Goal: Information Seeking & Learning: Learn about a topic

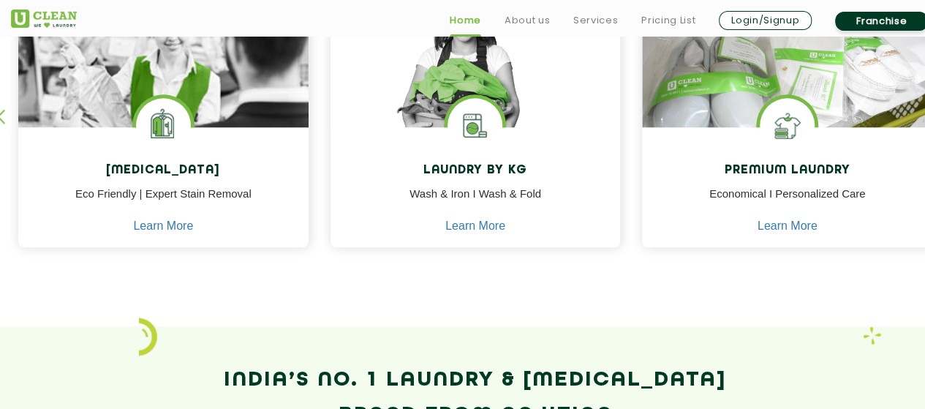
scroll to position [714, 0]
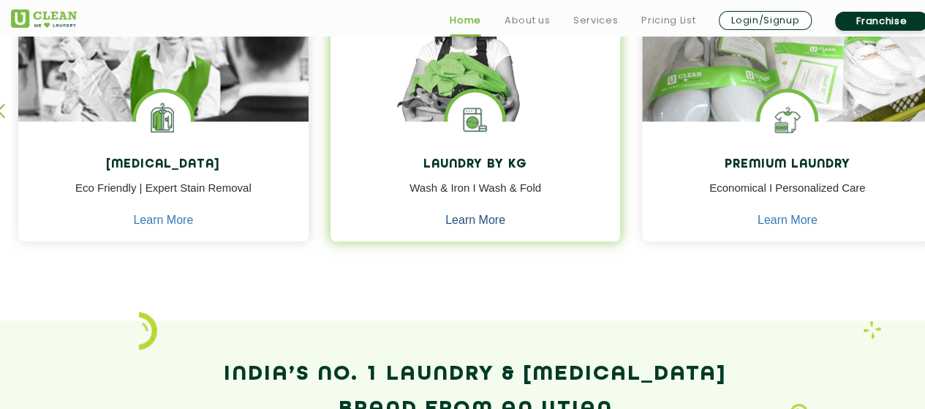
click at [458, 219] on link "Learn More" at bounding box center [475, 220] width 60 height 13
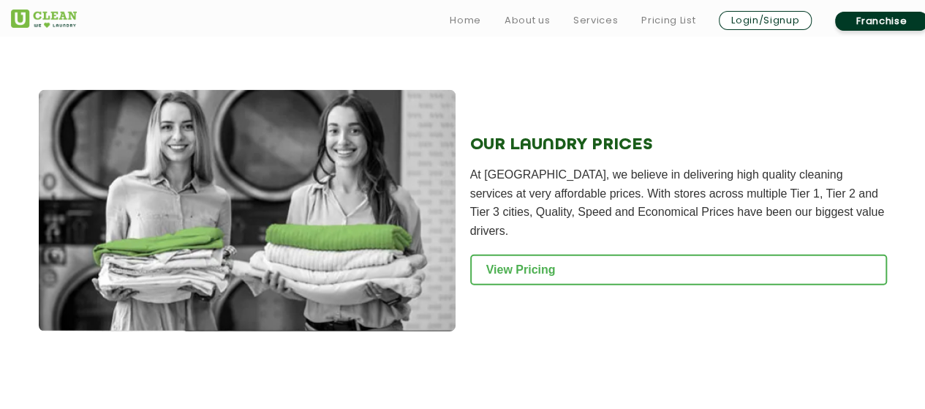
scroll to position [1971, 0]
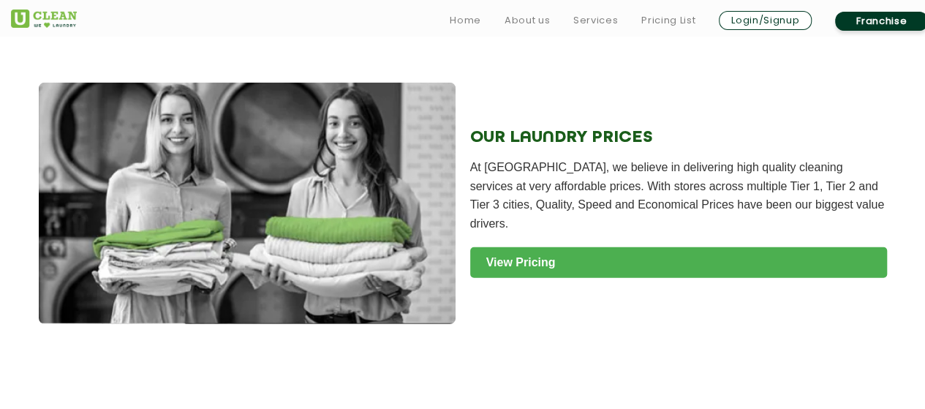
click at [693, 267] on link "View Pricing" at bounding box center [678, 262] width 417 height 31
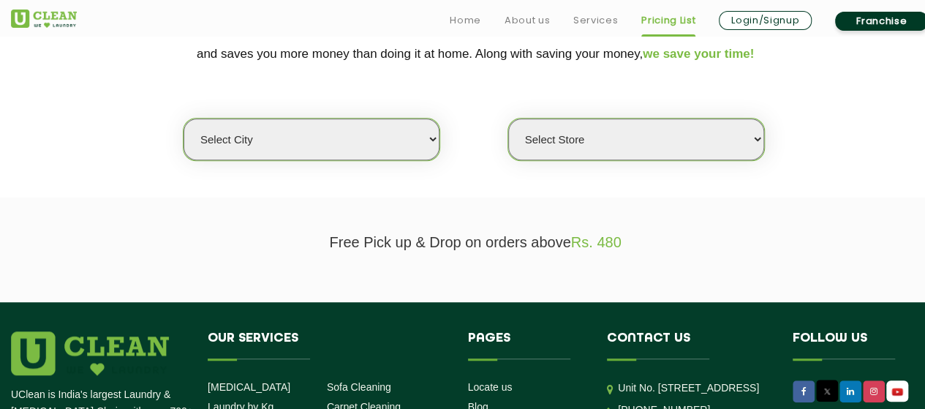
scroll to position [331, 0]
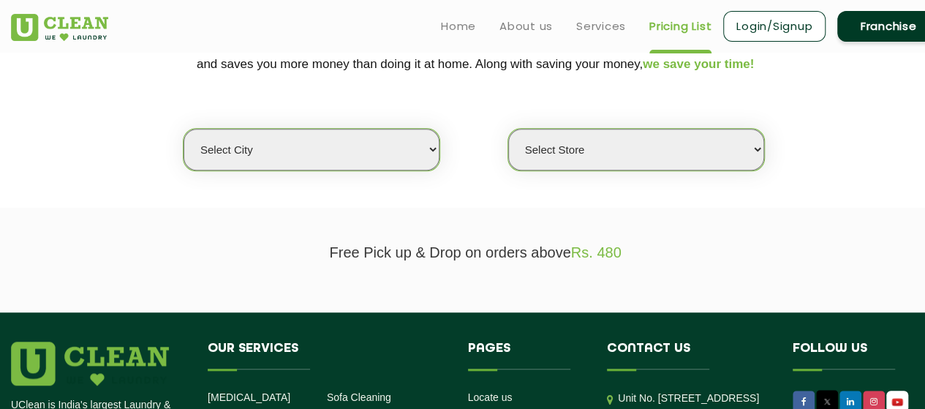
click at [287, 167] on select "Select city Aalo Agartala Agra Ahmedabad Akola Aligarh Alwar - UClean Select Am…" at bounding box center [312, 150] width 256 height 42
select select "18"
click at [184, 129] on select "Select city Aalo Agartala Agra Ahmedabad Akola Aligarh Alwar - UClean Select Am…" at bounding box center [312, 150] width 256 height 42
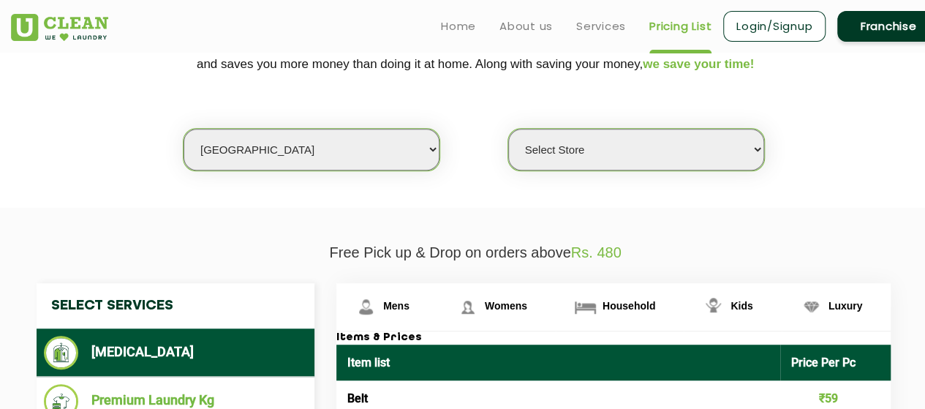
click at [527, 146] on select "Select Store UClean Indirapuram UClean Crossing Republic UClean Raj Nagar Ghazi…" at bounding box center [636, 150] width 256 height 42
select select "48"
click at [508, 129] on select "Select Store UClean Indirapuram UClean Crossing Republic UClean Raj Nagar Ghazi…" at bounding box center [636, 150] width 256 height 42
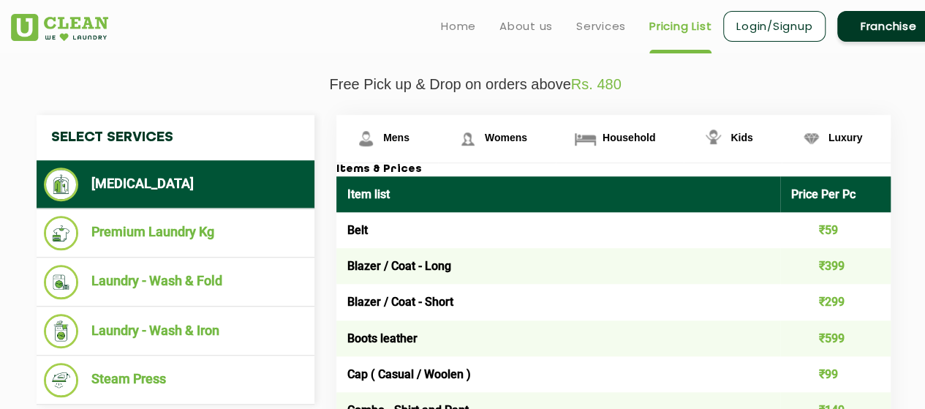
scroll to position [489, 0]
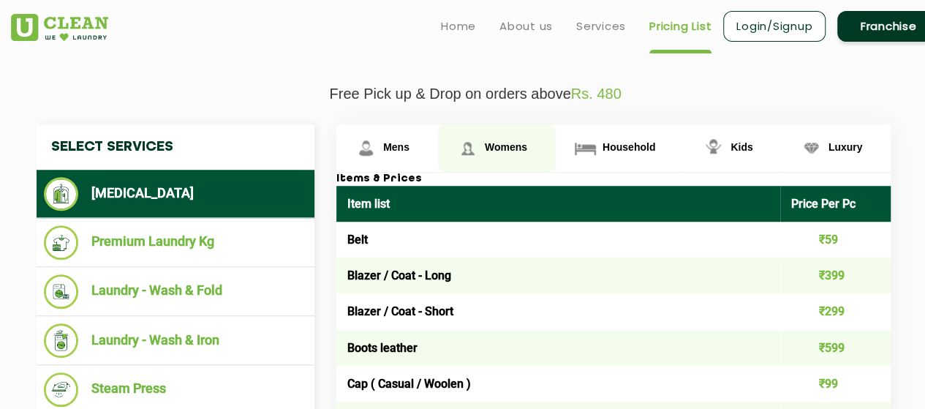
click at [522, 138] on link "Womens" at bounding box center [497, 148] width 118 height 48
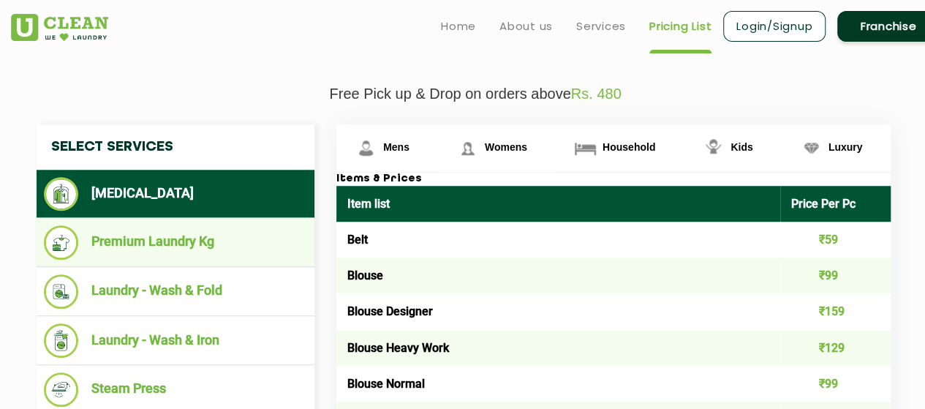
click at [181, 238] on li "Premium Laundry Kg" at bounding box center [175, 242] width 263 height 34
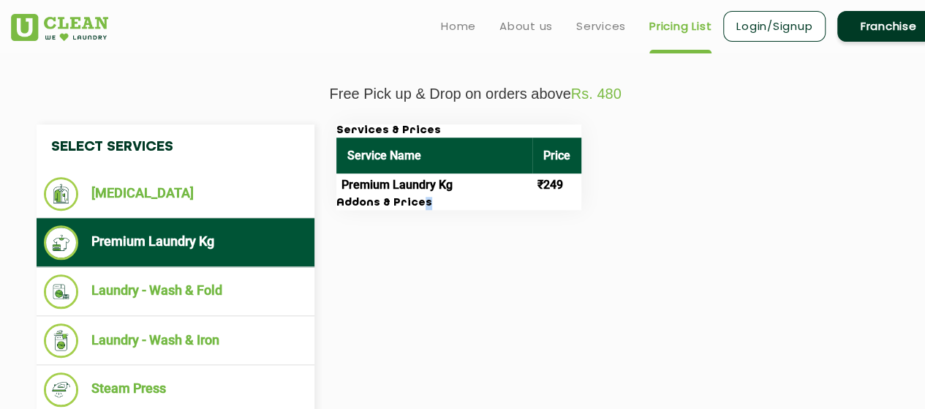
drag, startPoint x: 414, startPoint y: 202, endPoint x: 426, endPoint y: 199, distance: 12.1
click at [413, 202] on h3 "Addons & Prices" at bounding box center [458, 203] width 245 height 13
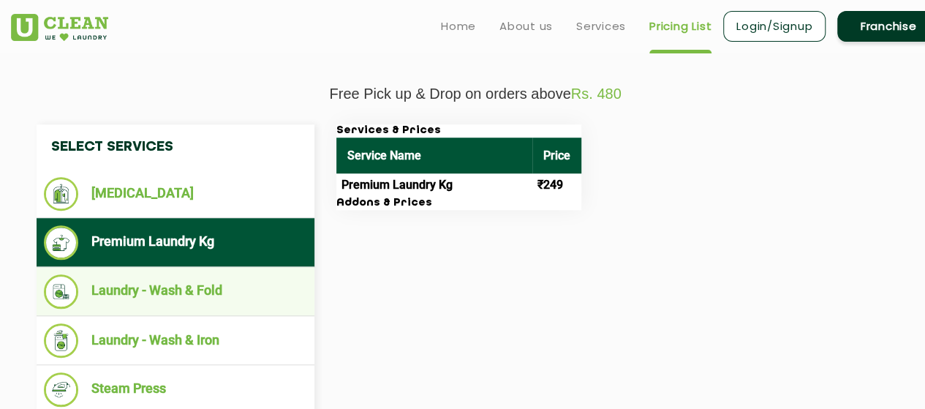
click at [205, 289] on li "Laundry - Wash & Fold" at bounding box center [175, 291] width 263 height 34
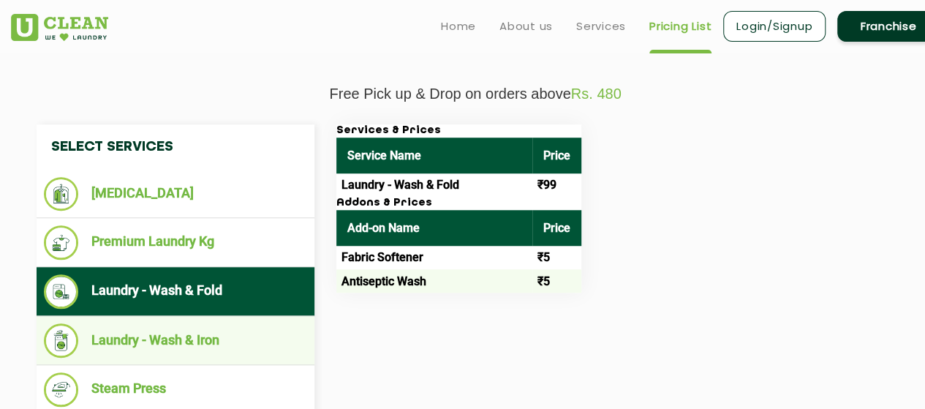
click at [215, 338] on li "Laundry - Wash & Iron" at bounding box center [175, 340] width 263 height 34
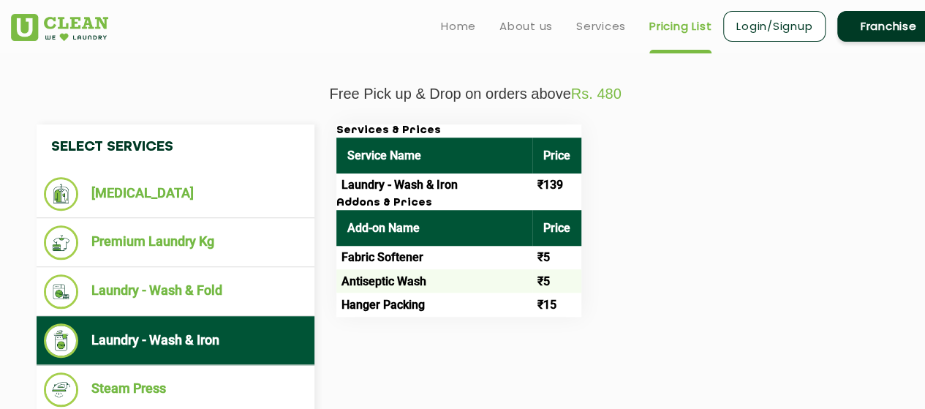
drag, startPoint x: 923, startPoint y: 168, endPoint x: 919, endPoint y: 135, distance: 32.4
click at [919, 135] on div "Services & Prices Service Name Price Laundry - Wash & Iron ₹139 Addons & Prices…" at bounding box center [626, 220] width 600 height 192
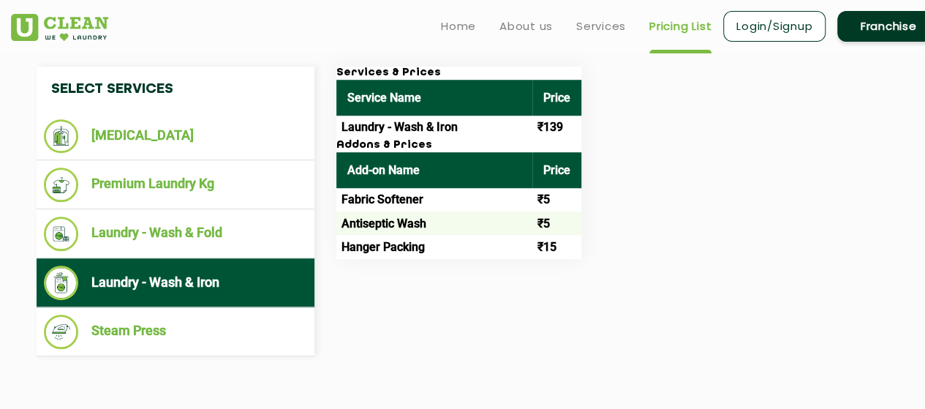
scroll to position [519, 0]
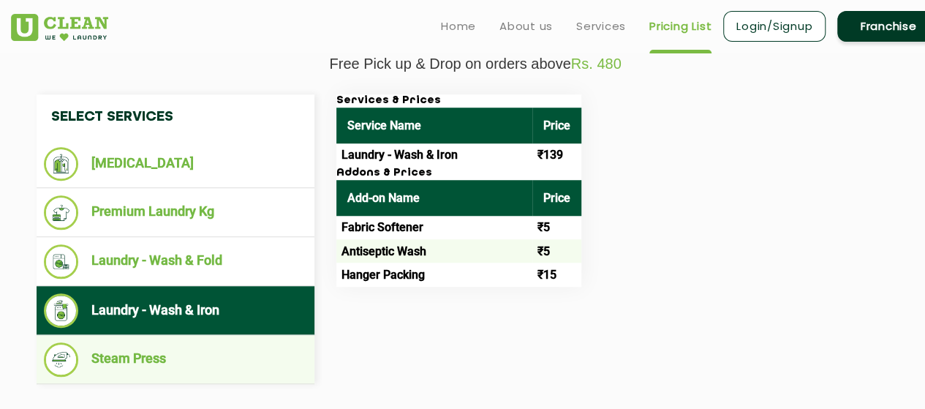
click at [209, 362] on li "Steam Press" at bounding box center [175, 359] width 263 height 34
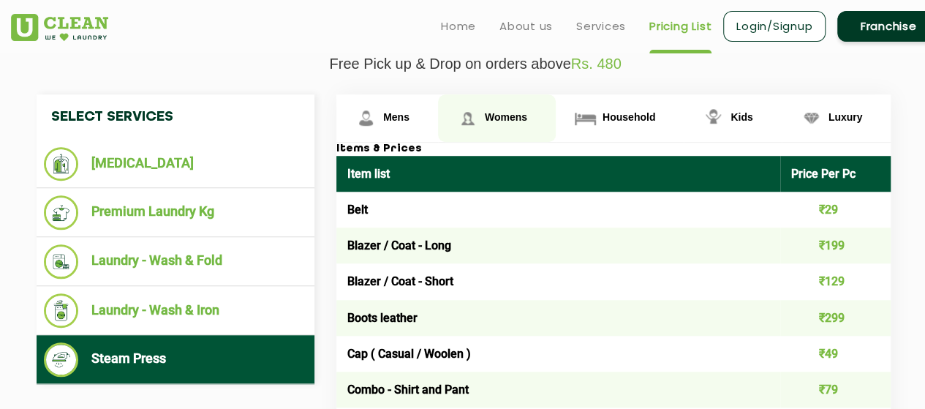
click at [511, 125] on link "Womens" at bounding box center [497, 118] width 118 height 48
